Goal: Information Seeking & Learning: Learn about a topic

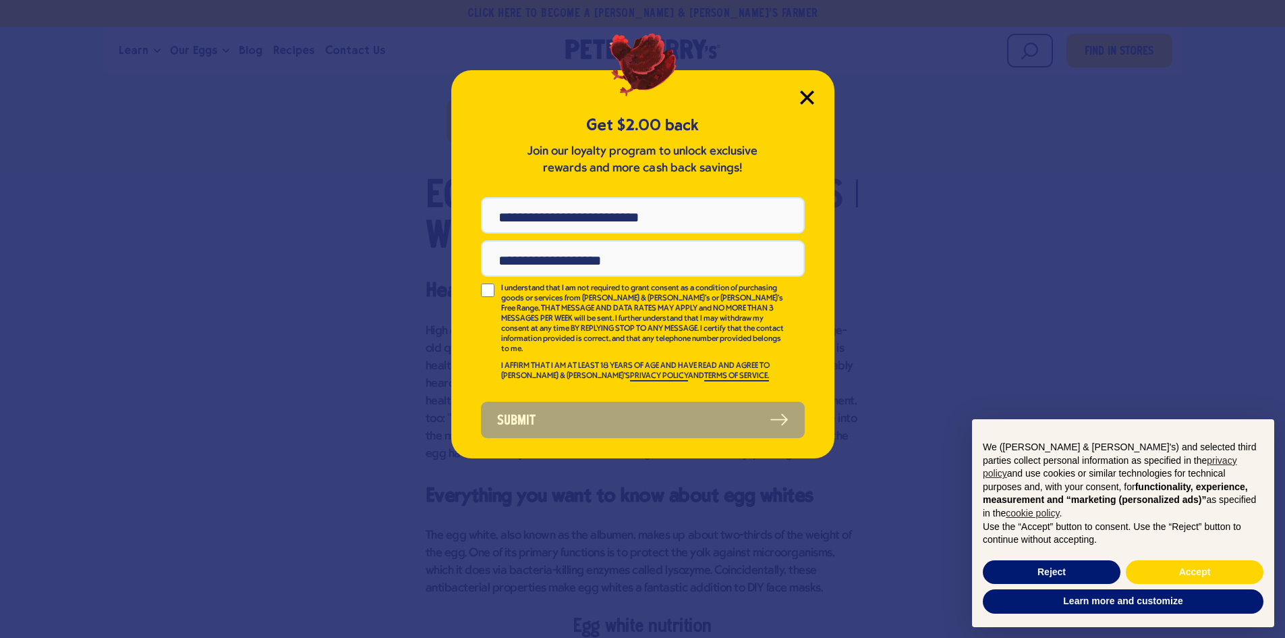
click at [803, 95] on icon "Close Modal" at bounding box center [807, 97] width 12 height 12
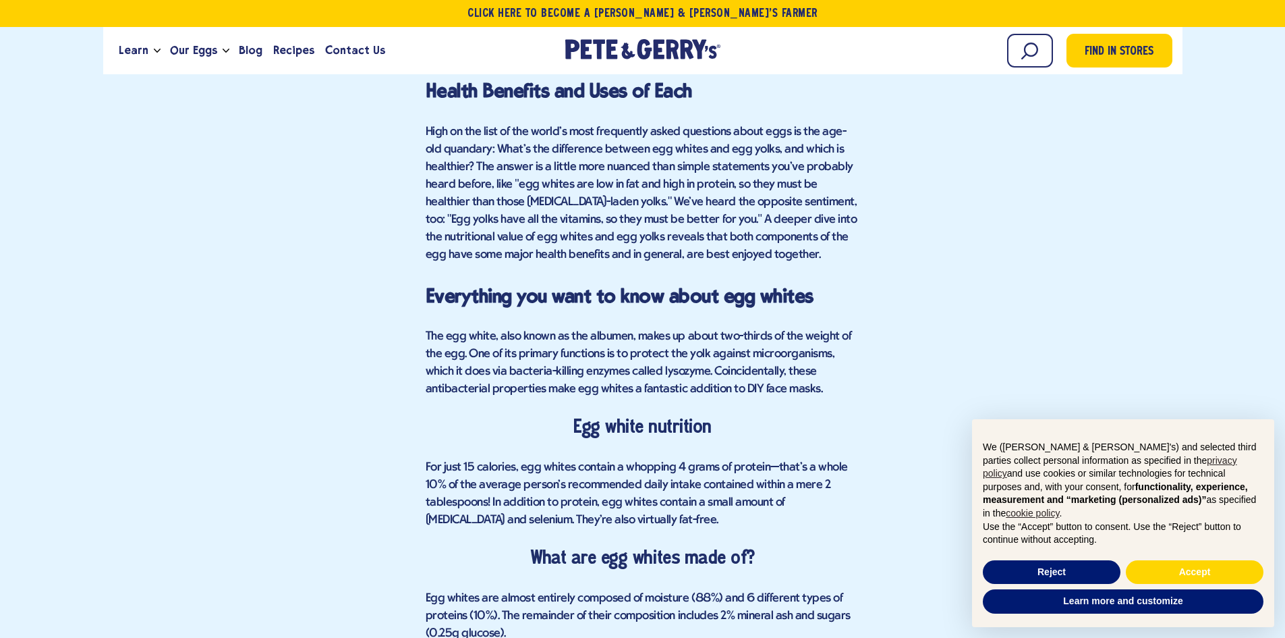
scroll to position [884, 0]
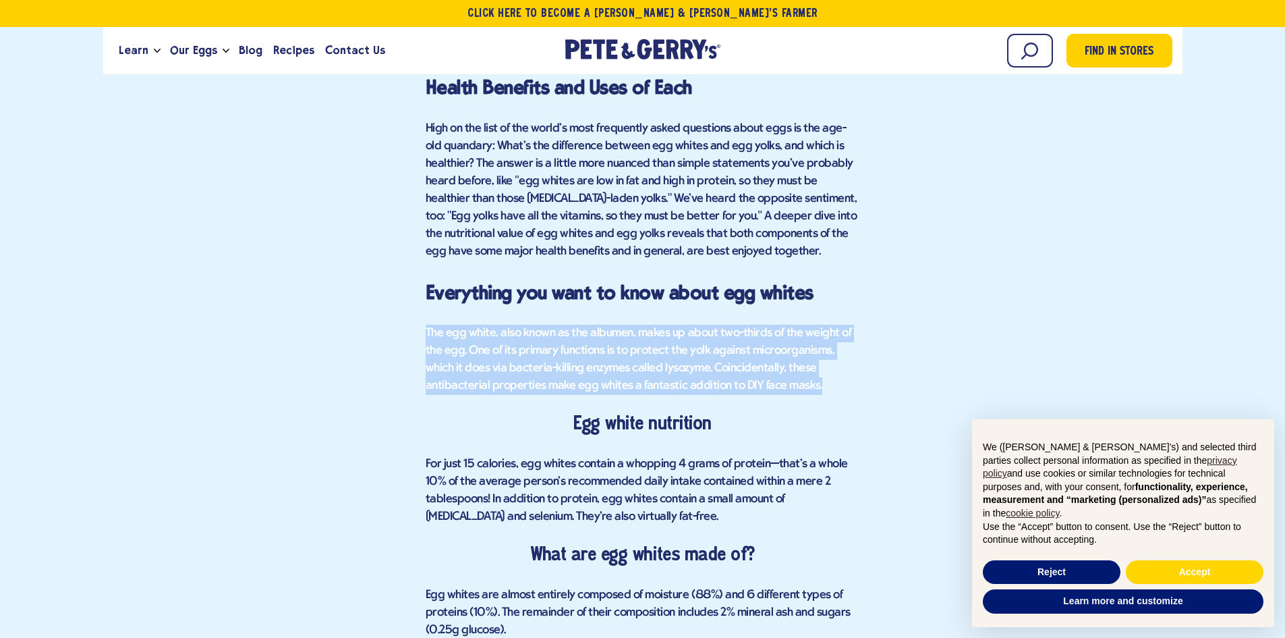
drag, startPoint x: 425, startPoint y: 316, endPoint x: 760, endPoint y: 379, distance: 340.4
copy span "The egg white, also known as the albumen, makes up about two-thirds of the weig…"
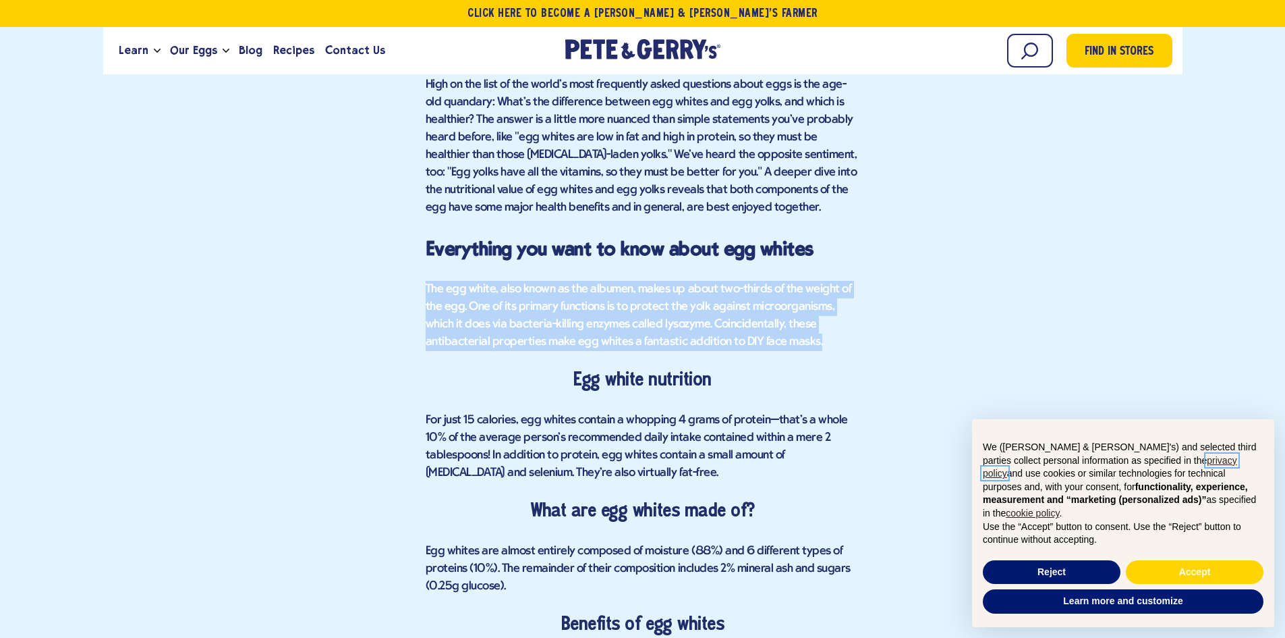
scroll to position [1019, 0]
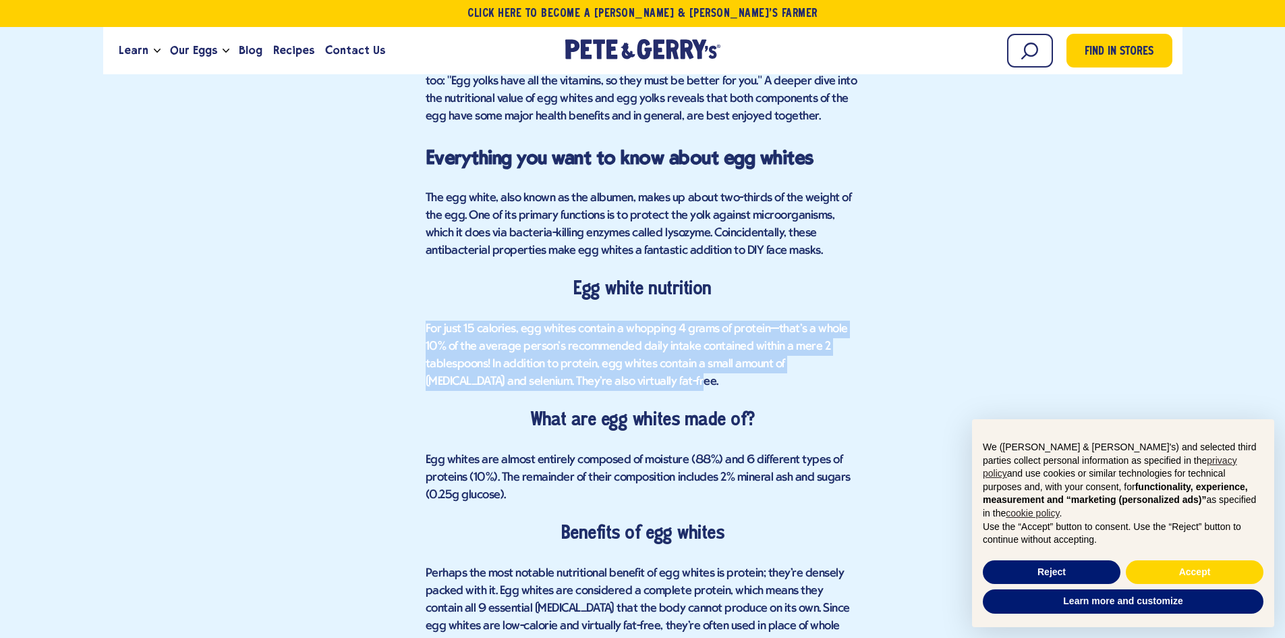
drag, startPoint x: 410, startPoint y: 316, endPoint x: 630, endPoint y: 383, distance: 230.5
copy span "For just 15 calories, egg whites contain a whopping 4 grams of protein—that's a…"
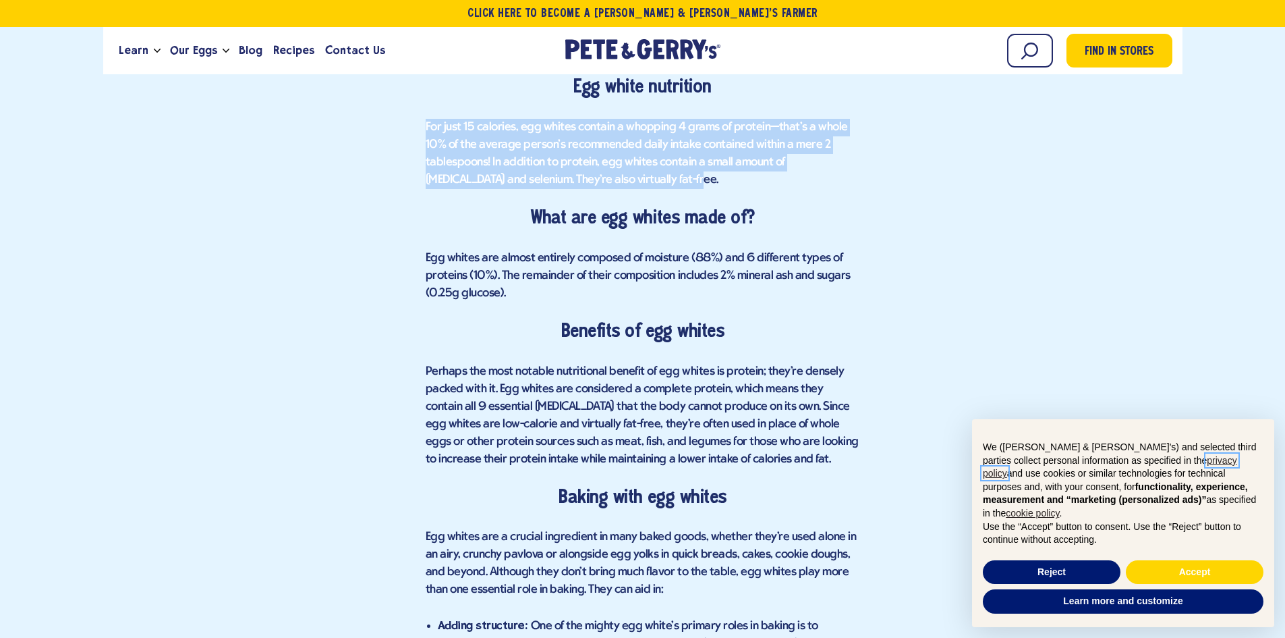
scroll to position [1289, 0]
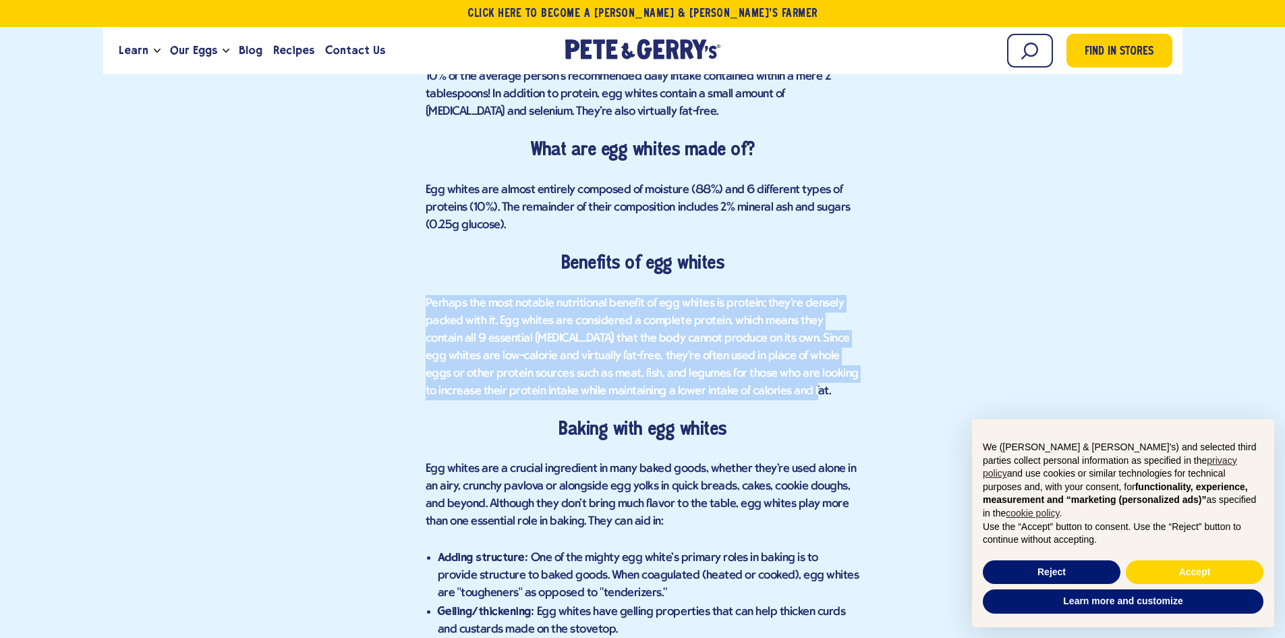
drag, startPoint x: 412, startPoint y: 285, endPoint x: 795, endPoint y: 391, distance: 397.6
copy span "Perhaps the most notable nutritional benefit of egg whites is protein; they're …"
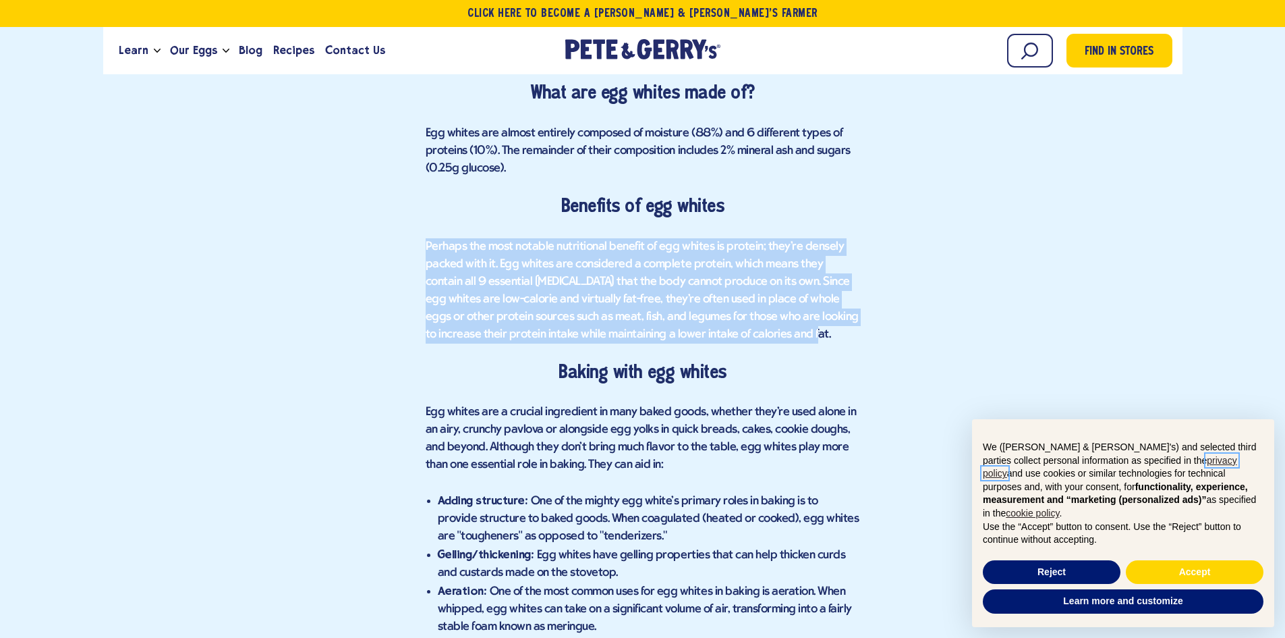
scroll to position [1491, 0]
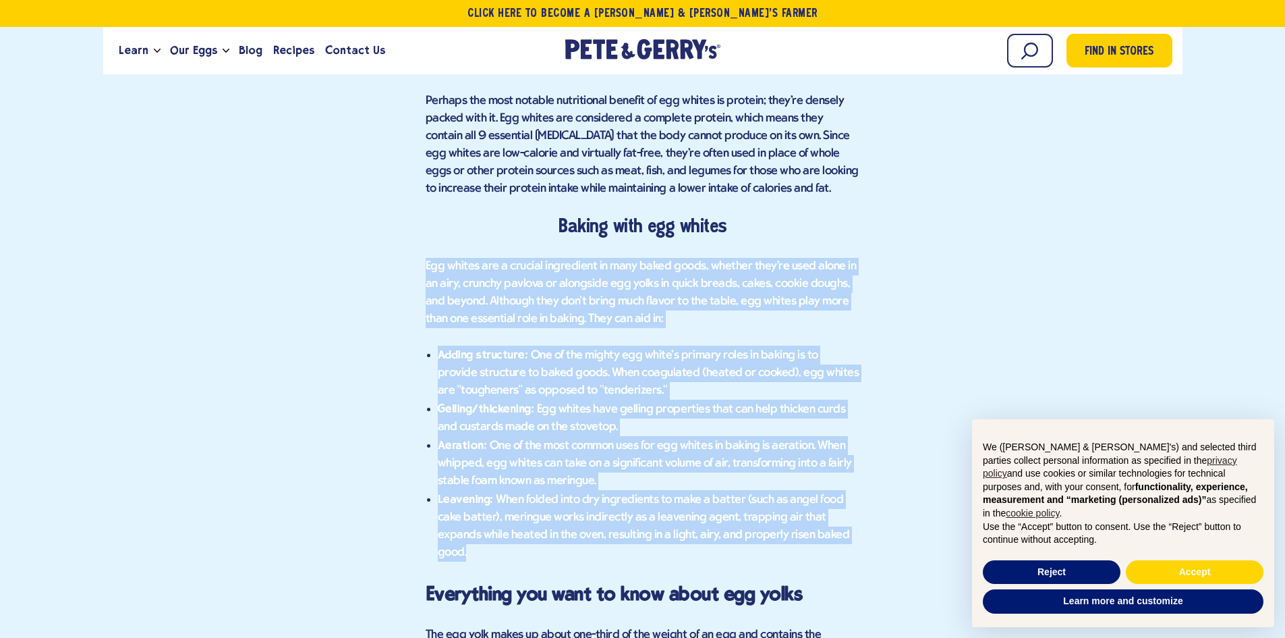
drag, startPoint x: 461, startPoint y: 401, endPoint x: 844, endPoint y: 531, distance: 404.1
copy div "Lor ipsumd sit a consect adipiscing el sedd eiusm tempo, incidid utla'et dolo m…"
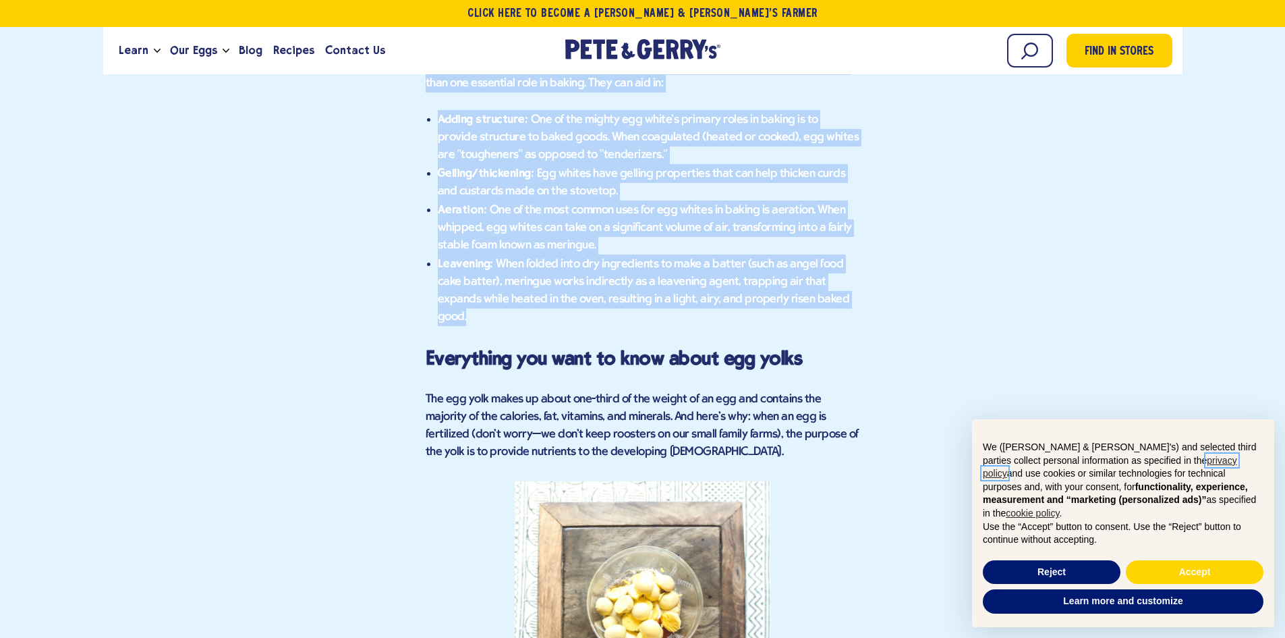
scroll to position [1828, 0]
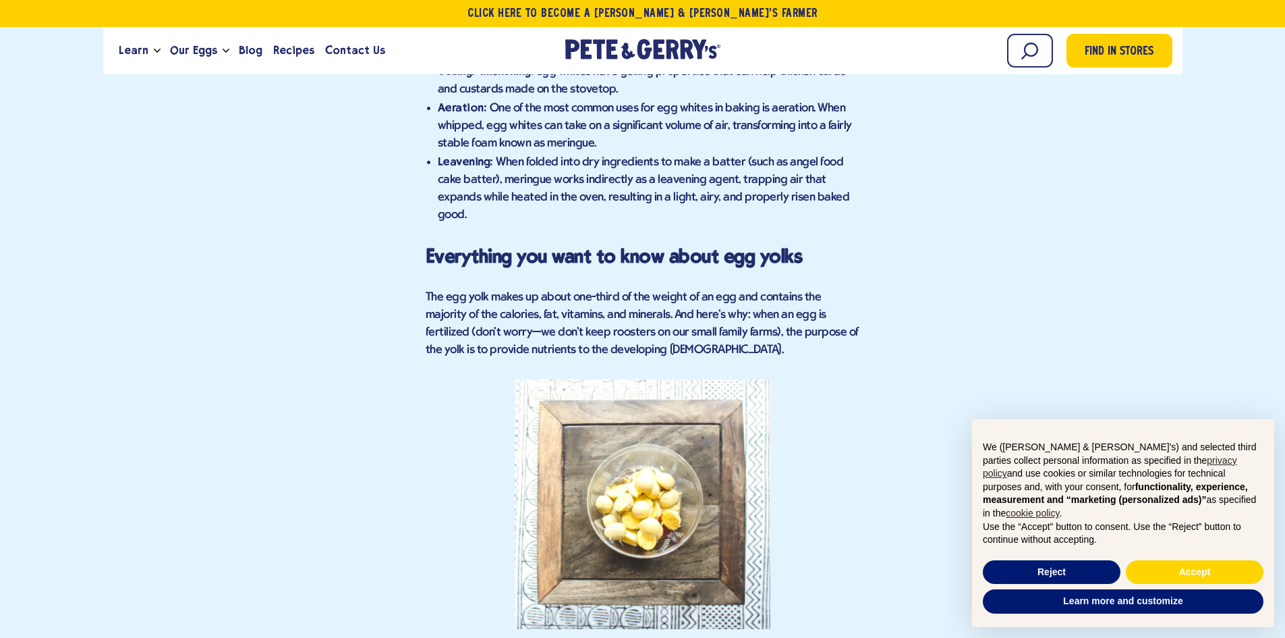
click at [381, 302] on div "Find in Stores Egg Whites vs. Egg Yolks | What's the Difference? Health Benefit…" at bounding box center [642, 563] width 1059 height 3480
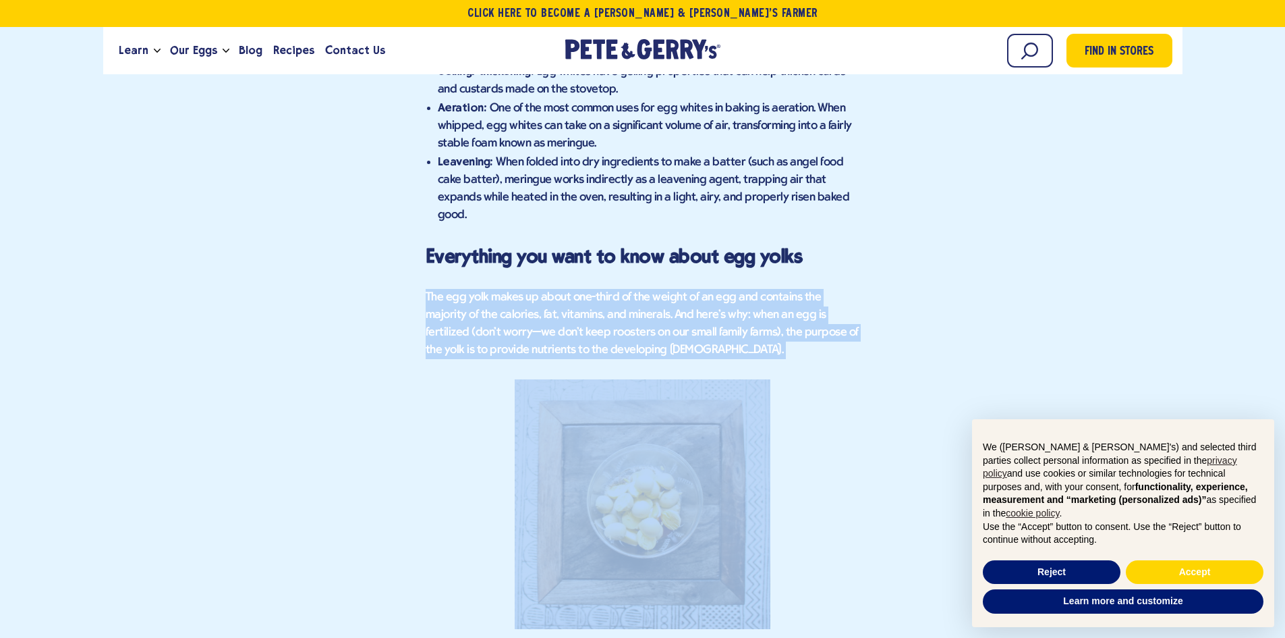
drag, startPoint x: 412, startPoint y: 271, endPoint x: 598, endPoint y: 308, distance: 190.5
click at [644, 338] on div "Find in Stores Egg Whites vs. Egg Yolks | What's the Difference? Health Benefit…" at bounding box center [642, 563] width 1059 height 3480
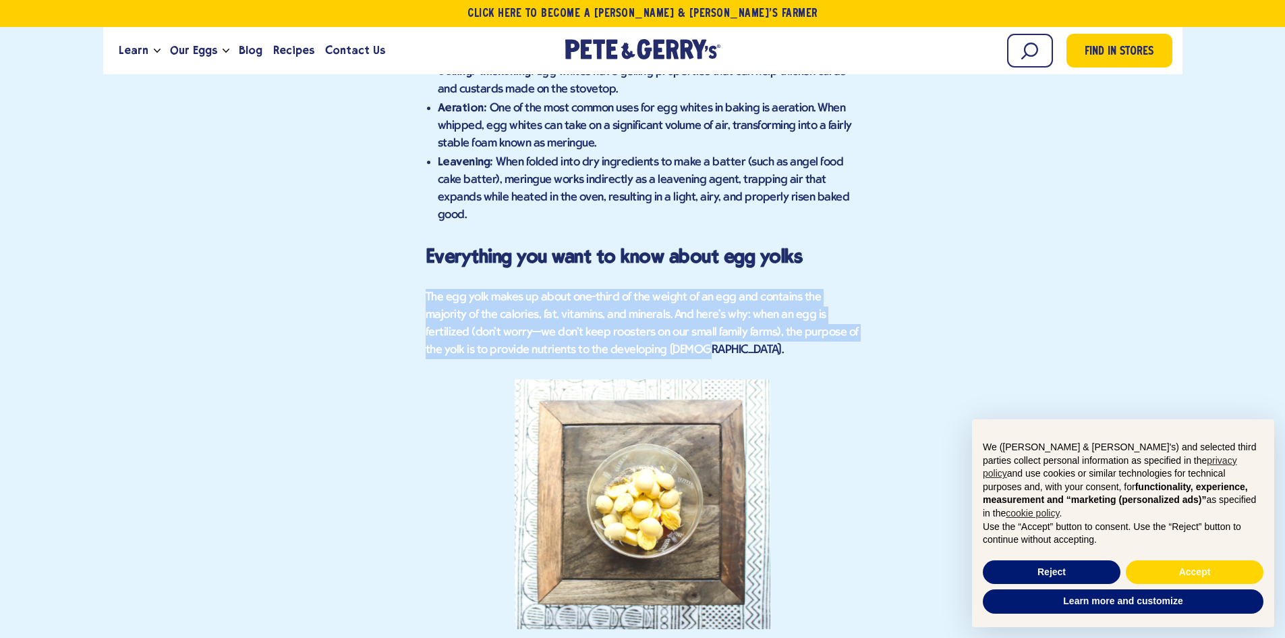
copy span "The egg yolk makes up about one-third of the weight of an egg and contains the …"
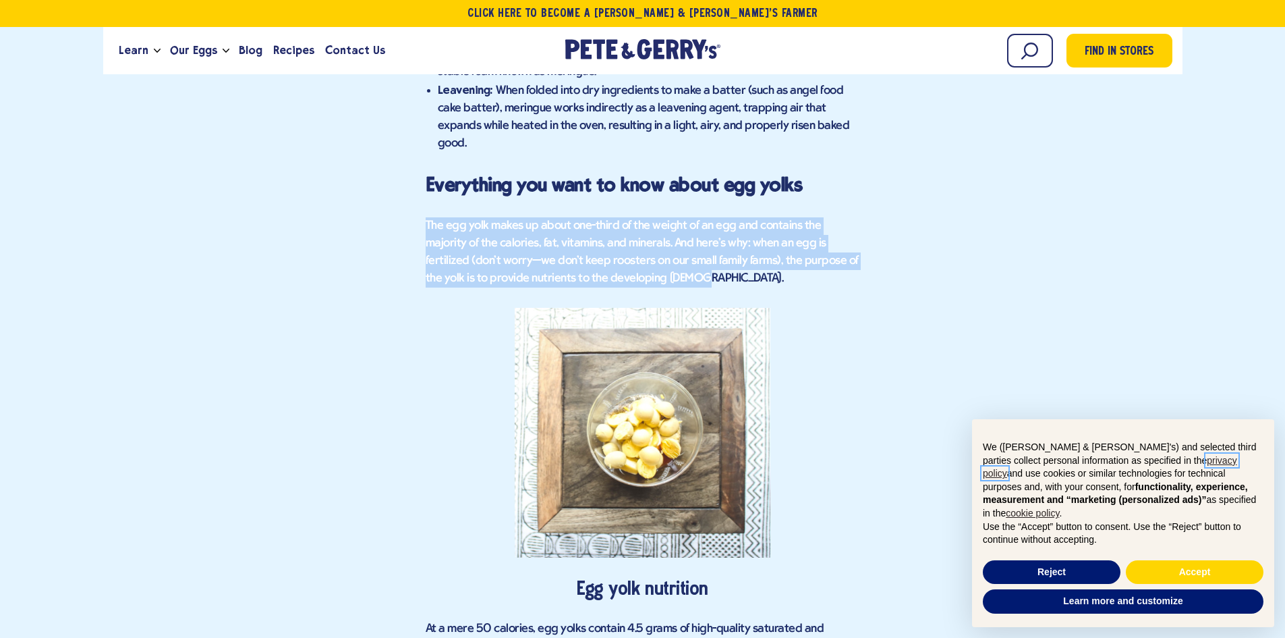
scroll to position [2233, 0]
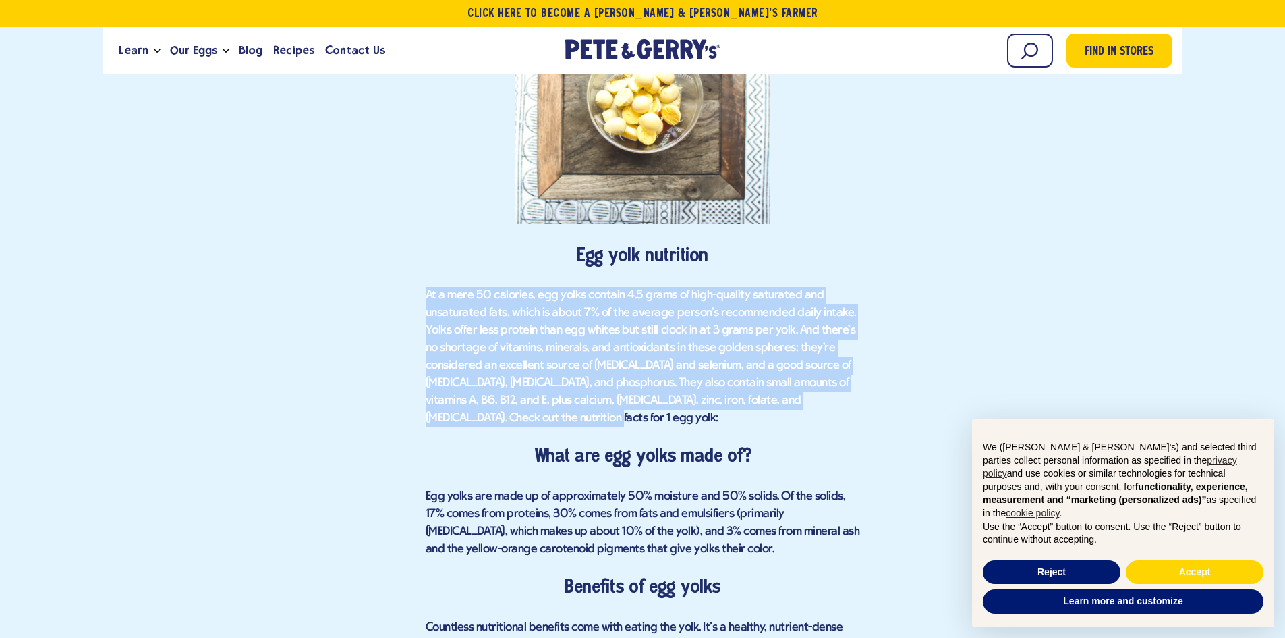
drag, startPoint x: 424, startPoint y: 290, endPoint x: 507, endPoint y: 402, distance: 139.8
click at [507, 402] on div "Find in Stores Egg Whites vs. Egg Yolks | What's the Difference? Health Benefit…" at bounding box center [642, 158] width 1059 height 3480
copy span "At a mere 50 calories, egg yolks contain 4.5 grams of high-quality saturated an…"
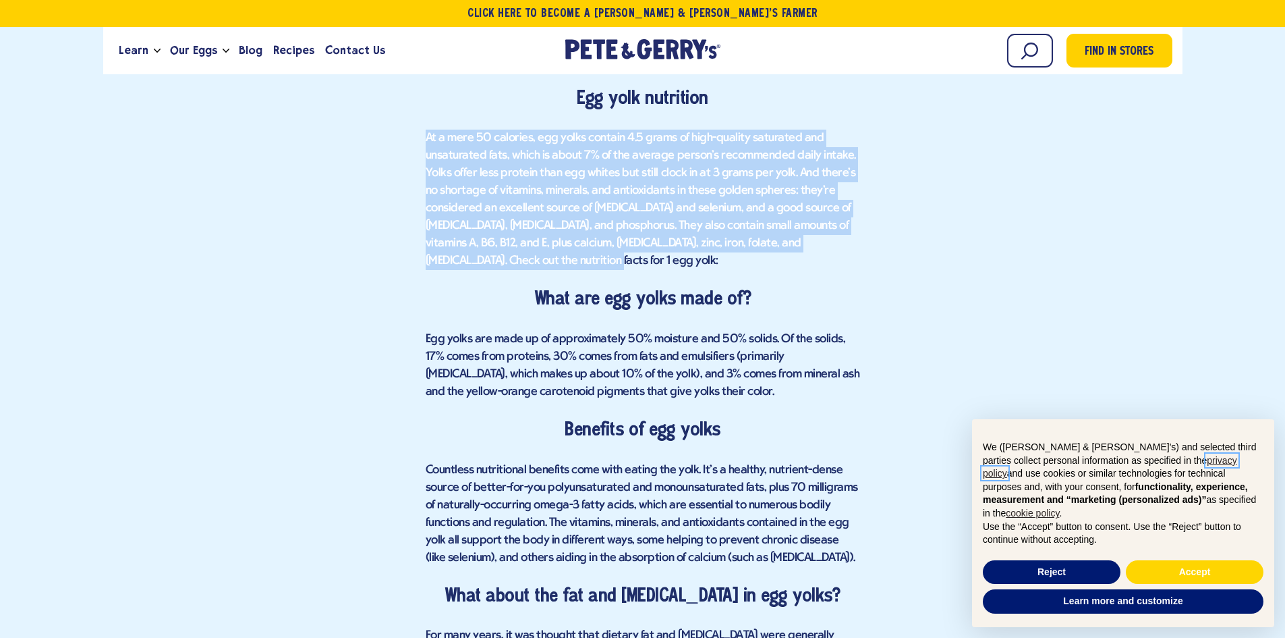
scroll to position [2436, 0]
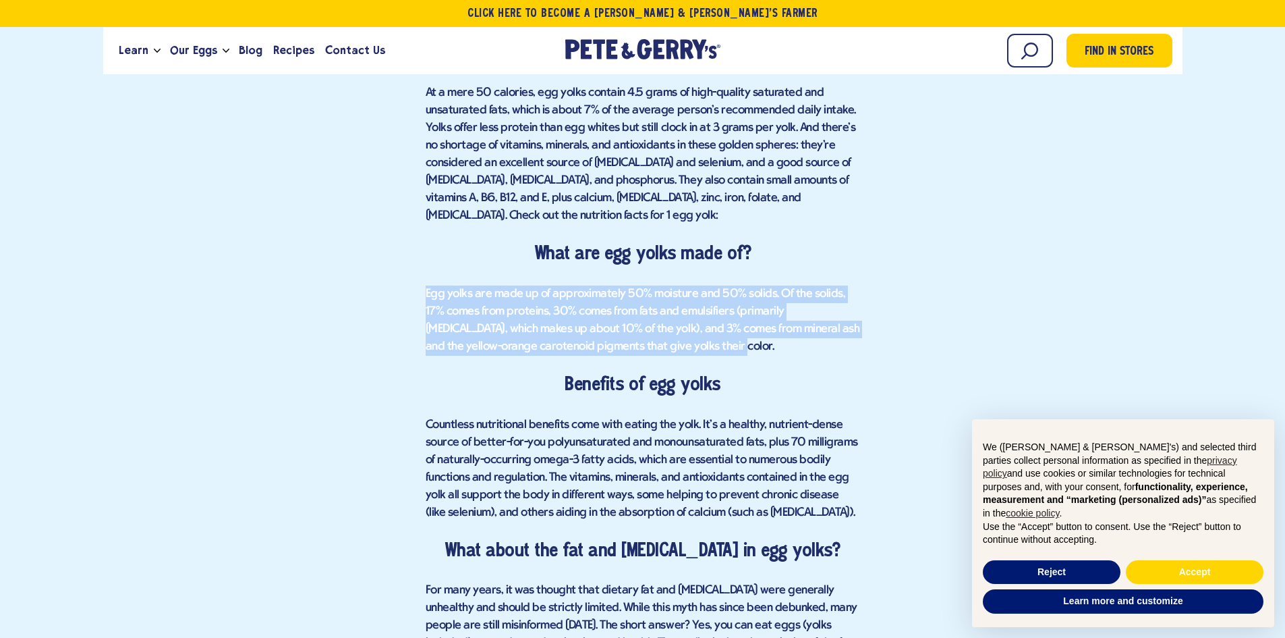
drag, startPoint x: 402, startPoint y: 271, endPoint x: 636, endPoint y: 314, distance: 237.4
copy span "Egg yolks are made up of approximately 50% moisture and 50% solids. Of the soli…"
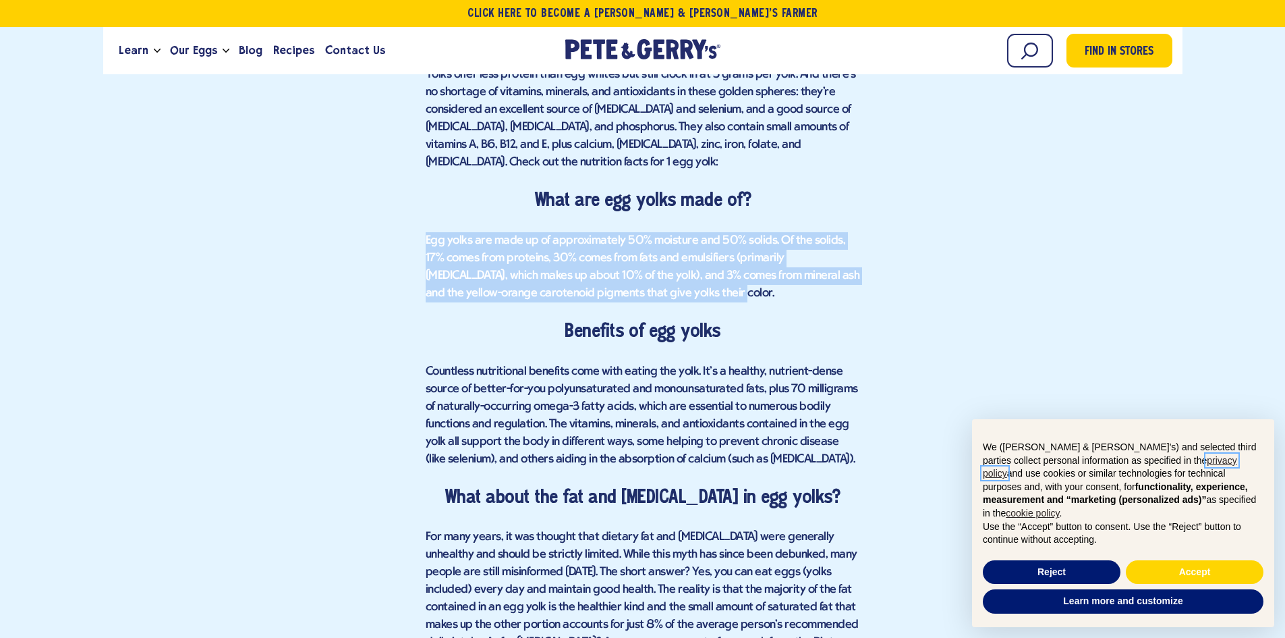
scroll to position [2571, 0]
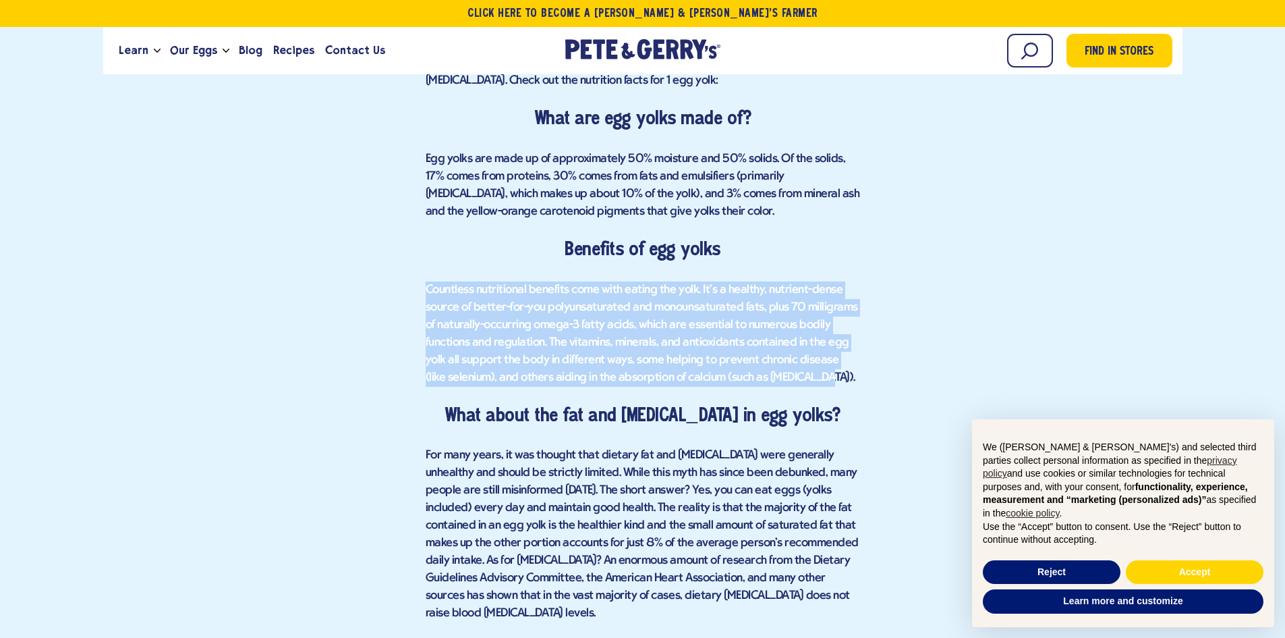
drag, startPoint x: 429, startPoint y: 279, endPoint x: 816, endPoint y: 360, distance: 395.8
click at [816, 360] on p "Countless nutritional benefits come with eating the yolk. It's a healthy, nutri…" at bounding box center [643, 333] width 435 height 105
copy span "Countless nutritional benefits come with eating the yolk. It's a healthy, nutri…"
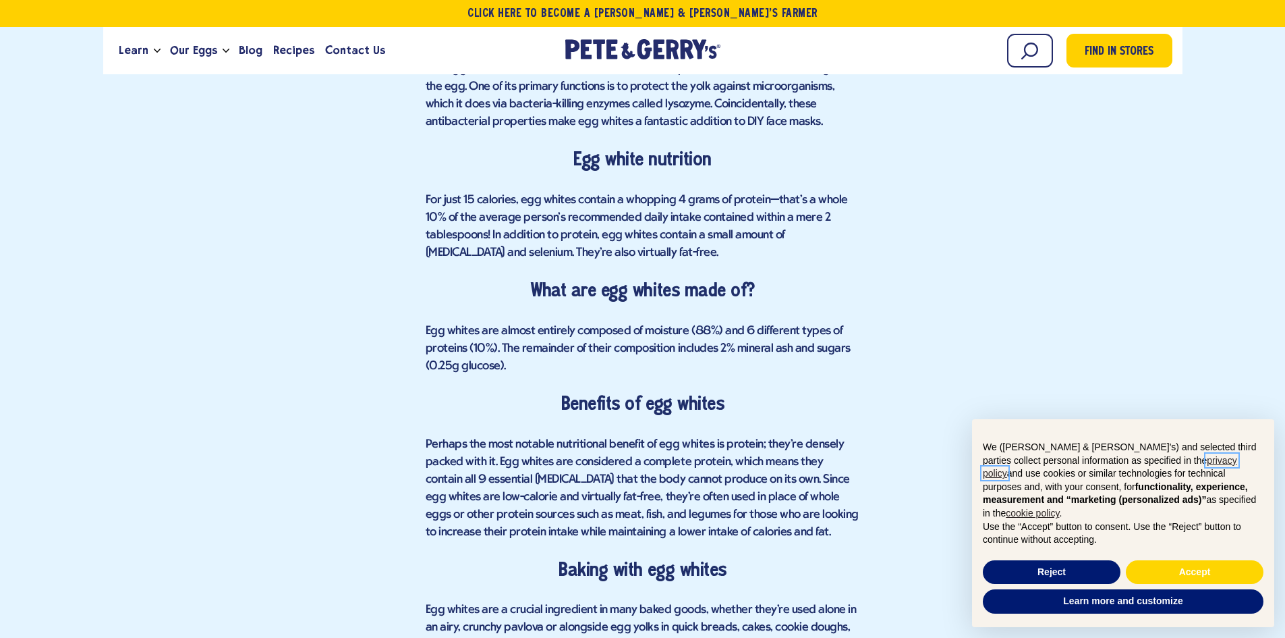
scroll to position [1019, 0]
